Goal: Task Accomplishment & Management: Use online tool/utility

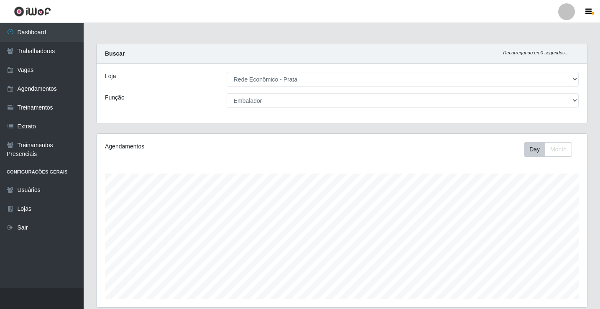
select select "192"
select select "1"
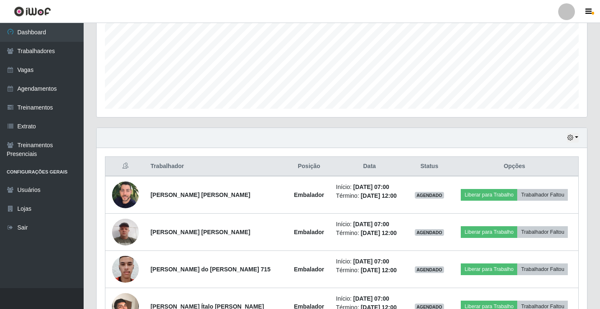
scroll to position [191, 0]
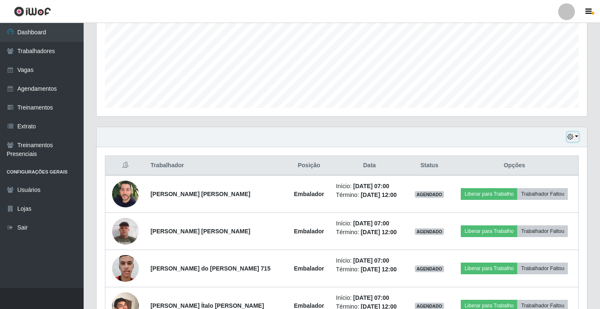
click at [576, 136] on button "button" at bounding box center [573, 137] width 12 height 10
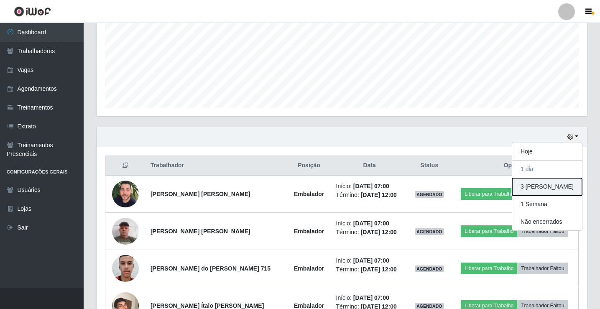
click at [543, 188] on button "3 [PERSON_NAME]" at bounding box center [547, 187] width 70 height 18
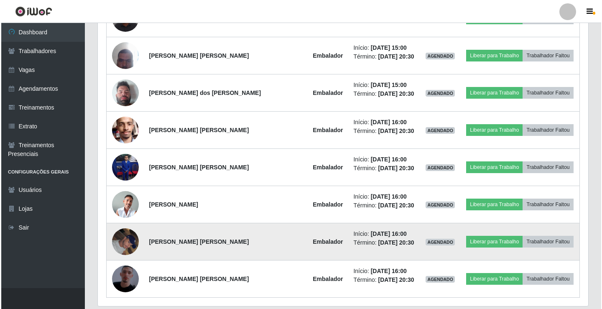
scroll to position [2255, 0]
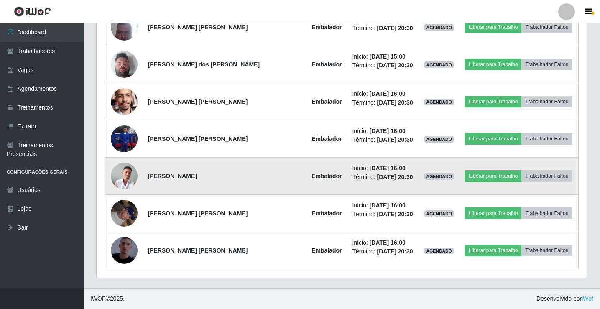
click at [130, 177] on img at bounding box center [124, 176] width 27 height 27
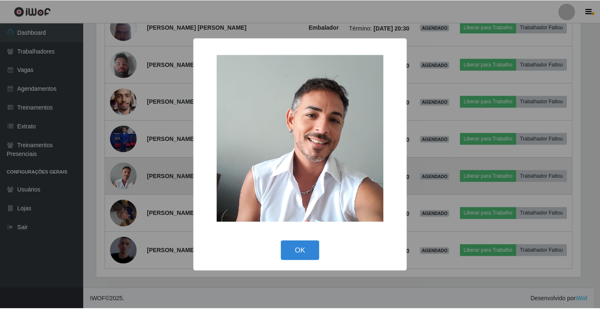
scroll to position [173, 486]
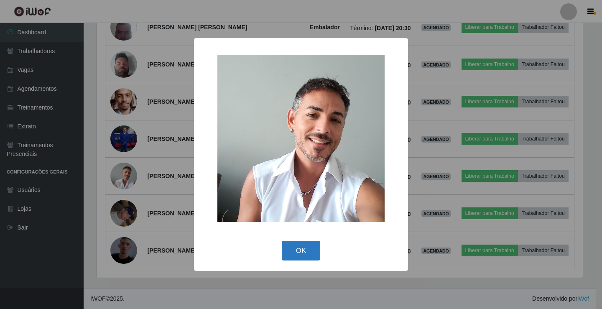
click at [306, 245] on button "OK" at bounding box center [301, 251] width 39 height 20
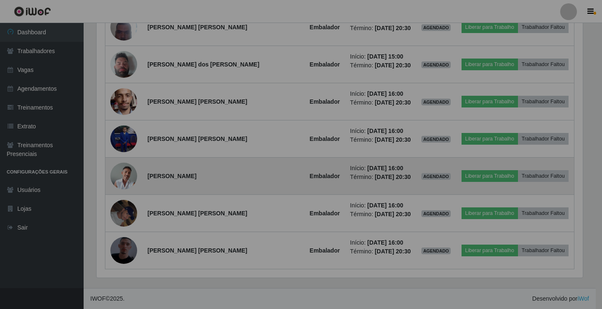
scroll to position [173, 490]
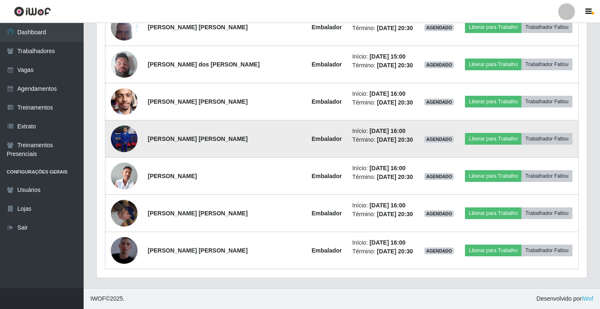
click at [127, 137] on img at bounding box center [124, 138] width 27 height 27
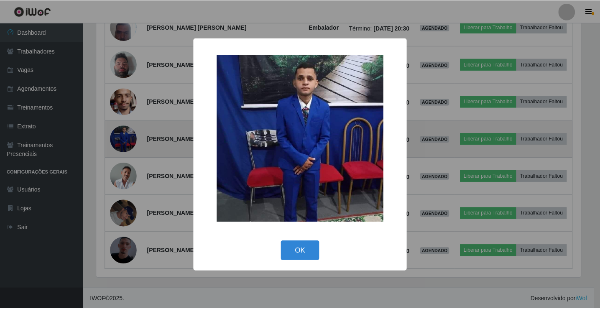
scroll to position [173, 486]
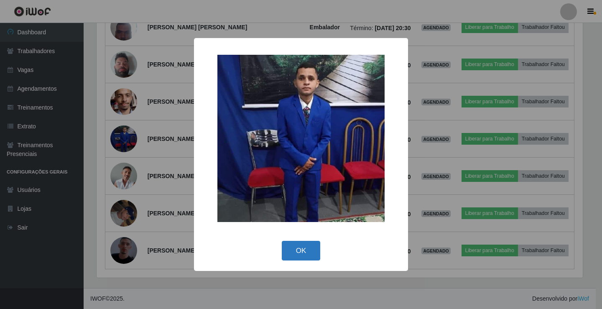
click at [306, 252] on button "OK" at bounding box center [301, 251] width 39 height 20
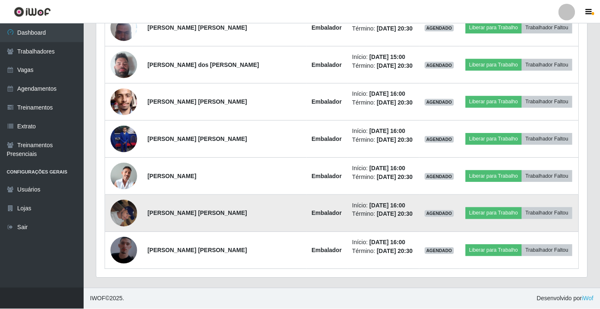
scroll to position [173, 490]
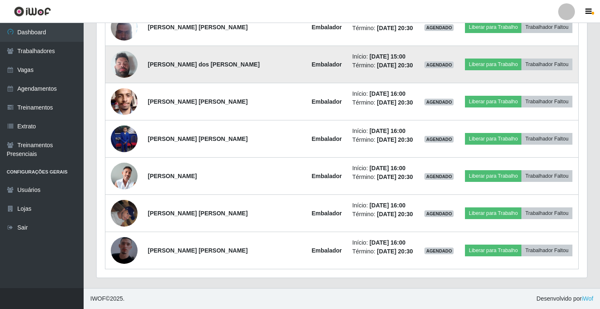
click at [126, 66] on img at bounding box center [124, 64] width 27 height 36
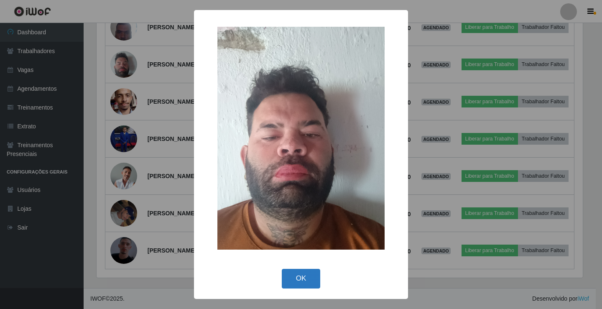
click at [307, 284] on button "OK" at bounding box center [301, 279] width 39 height 20
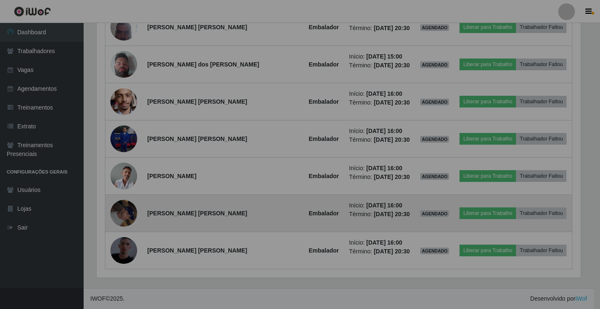
scroll to position [173, 490]
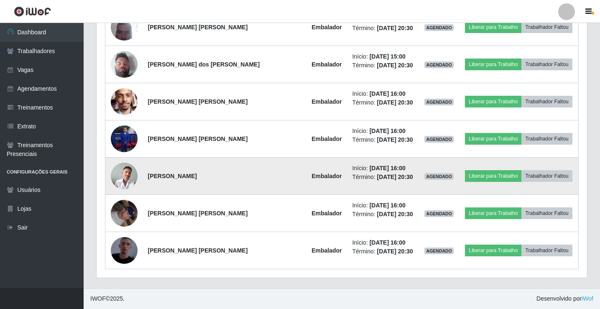
click at [124, 176] on img at bounding box center [124, 176] width 27 height 27
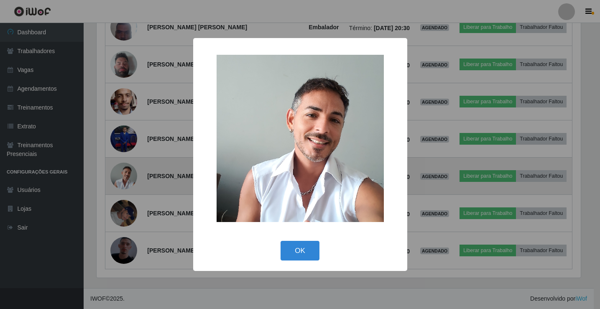
scroll to position [173, 486]
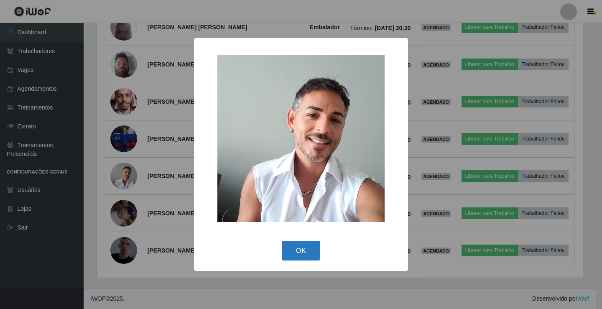
click at [302, 250] on button "OK" at bounding box center [301, 251] width 39 height 20
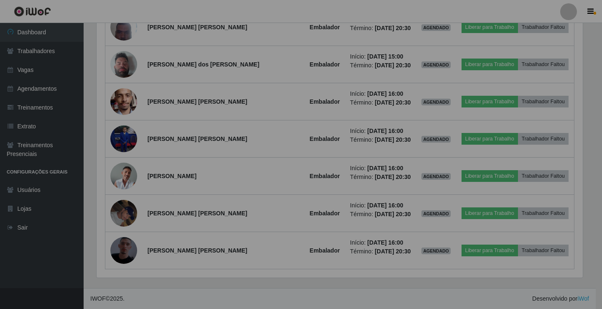
scroll to position [173, 490]
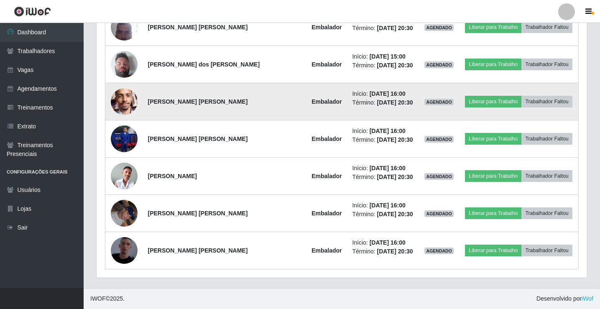
click at [126, 99] on img at bounding box center [124, 102] width 27 height 36
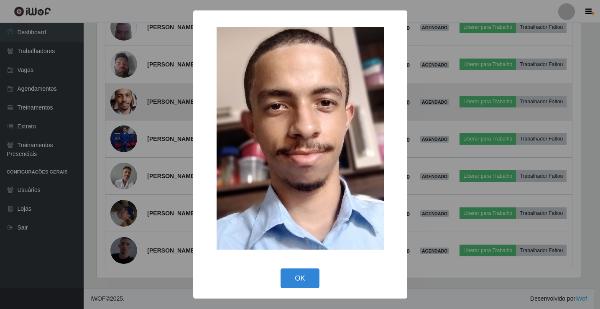
scroll to position [173, 486]
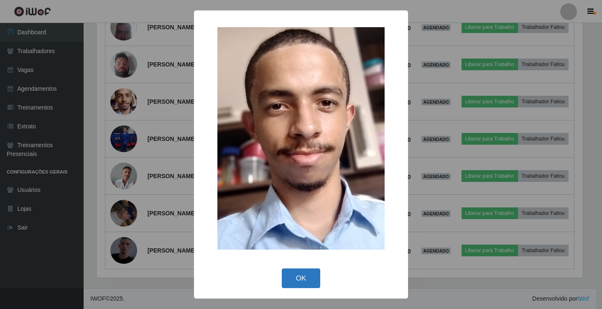
click at [301, 282] on button "OK" at bounding box center [301, 278] width 39 height 20
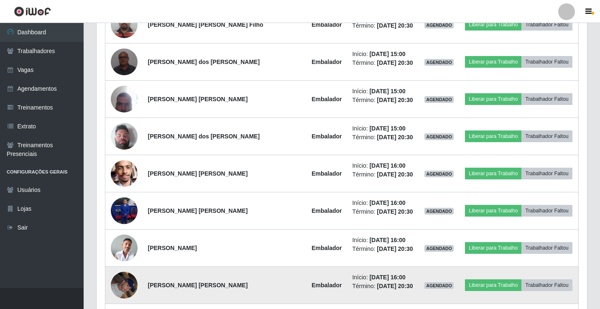
scroll to position [2171, 0]
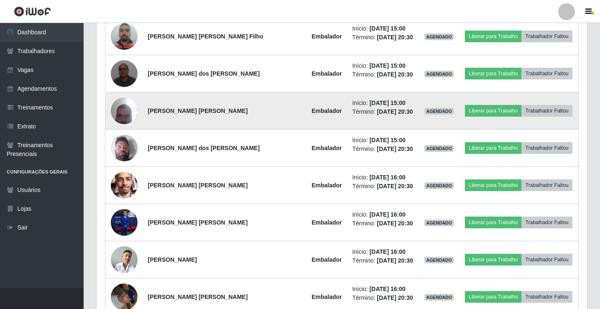
click at [130, 116] on img at bounding box center [124, 111] width 27 height 36
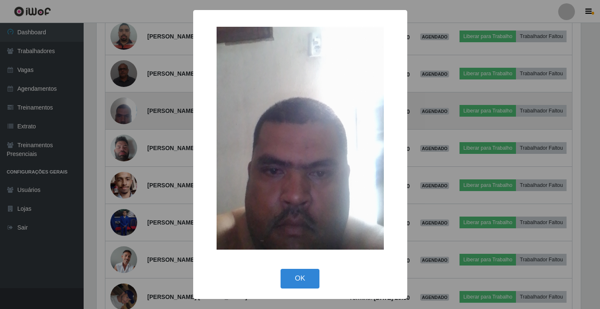
scroll to position [173, 486]
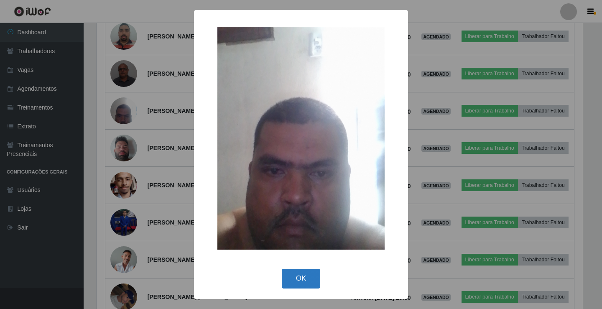
click at [309, 283] on button "OK" at bounding box center [301, 279] width 39 height 20
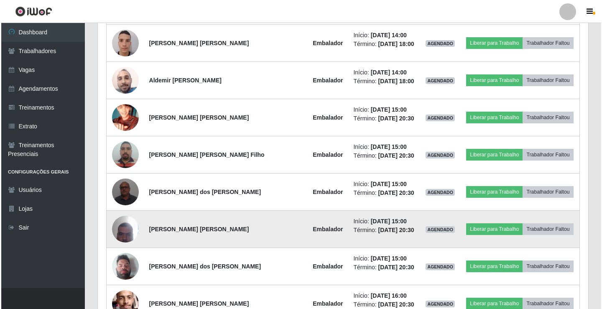
scroll to position [2046, 0]
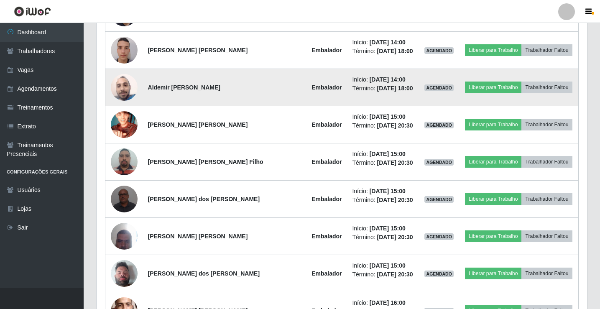
click at [114, 78] on td at bounding box center [124, 87] width 38 height 37
click at [125, 91] on img at bounding box center [124, 87] width 27 height 36
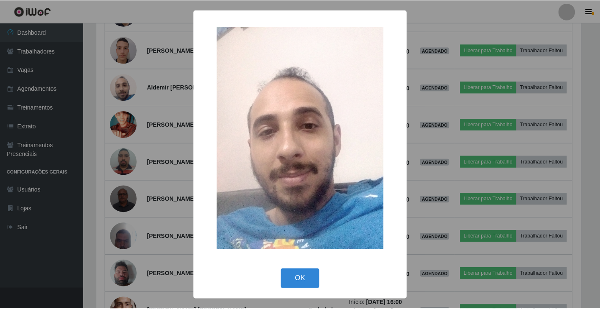
scroll to position [173, 486]
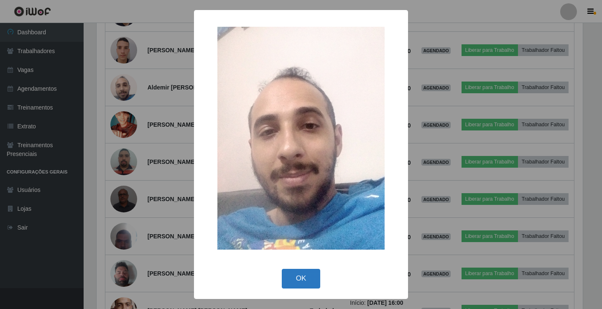
click at [296, 278] on button "OK" at bounding box center [301, 279] width 39 height 20
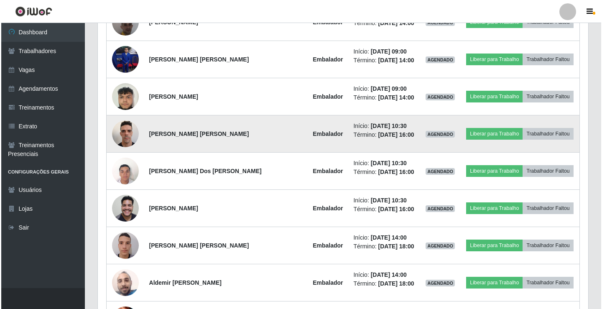
scroll to position [1837, 0]
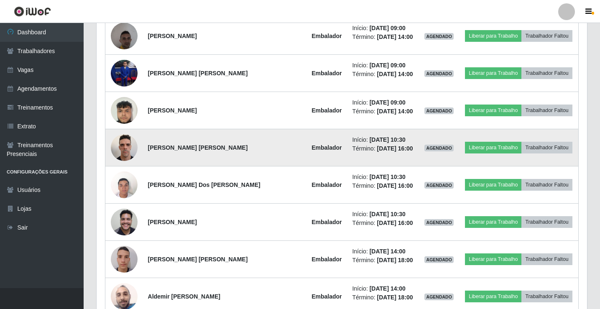
click at [124, 150] on img at bounding box center [124, 148] width 27 height 36
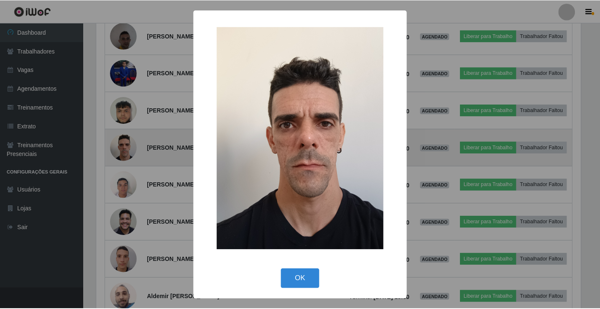
scroll to position [173, 486]
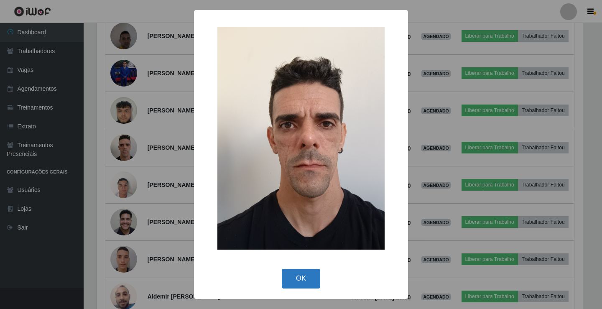
click at [295, 282] on button "OK" at bounding box center [301, 279] width 39 height 20
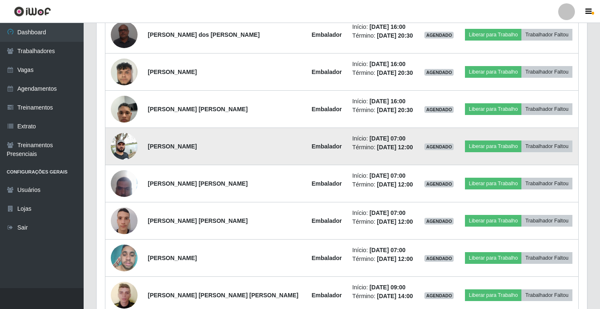
scroll to position [792, 0]
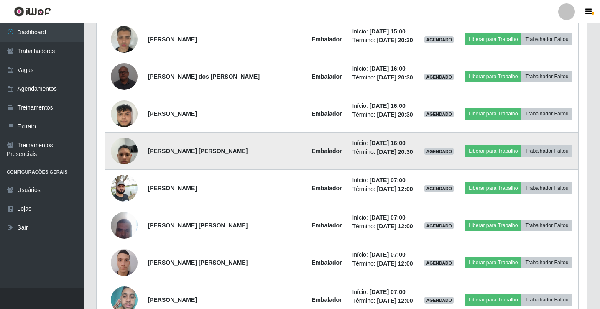
click at [133, 155] on img at bounding box center [124, 151] width 27 height 36
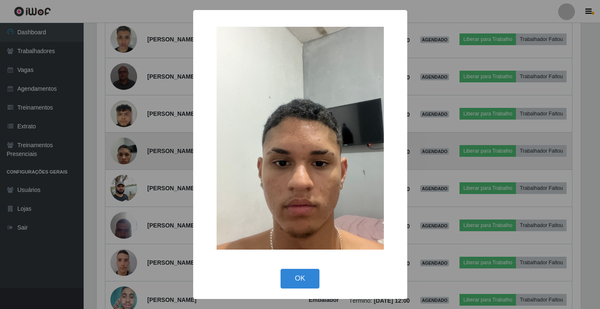
scroll to position [173, 486]
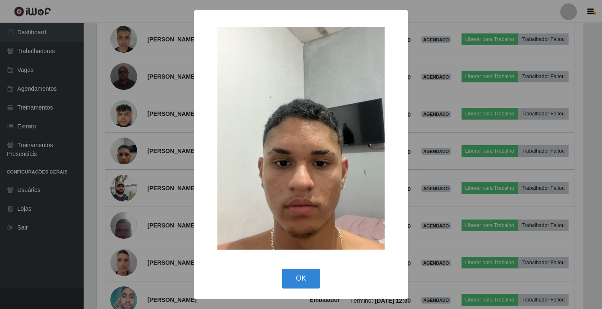
drag, startPoint x: 297, startPoint y: 284, endPoint x: 300, endPoint y: 280, distance: 5.4
click at [298, 283] on button "OK" at bounding box center [301, 279] width 39 height 20
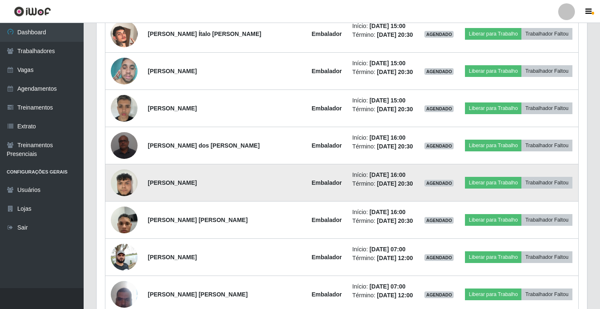
scroll to position [709, 0]
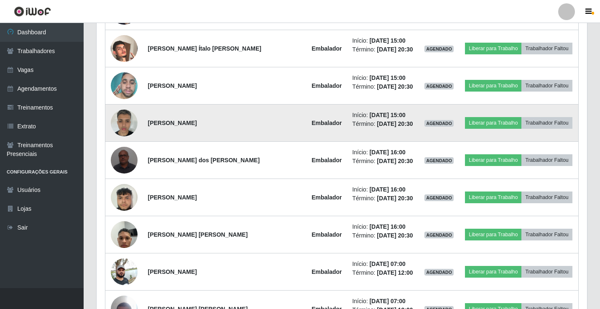
click at [120, 126] on img at bounding box center [124, 123] width 27 height 36
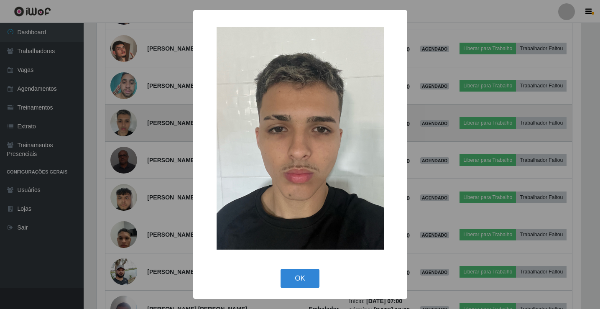
scroll to position [173, 486]
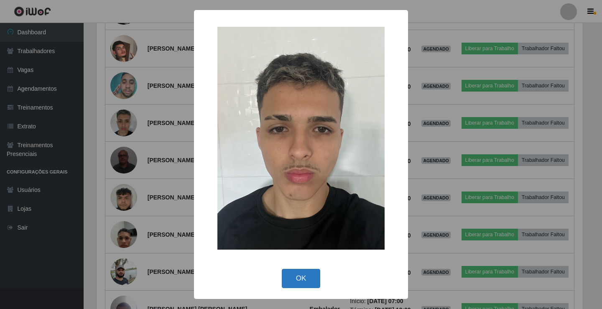
click at [299, 277] on button "OK" at bounding box center [301, 279] width 39 height 20
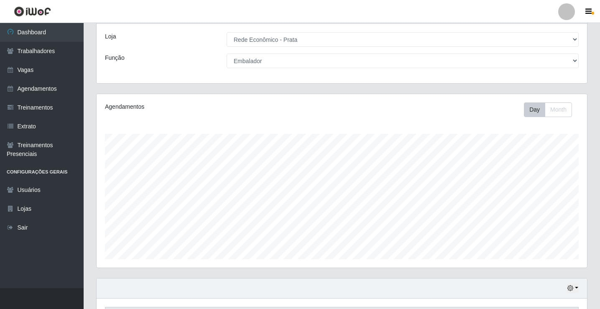
scroll to position [0, 0]
